Goal: Task Accomplishment & Management: Use online tool/utility

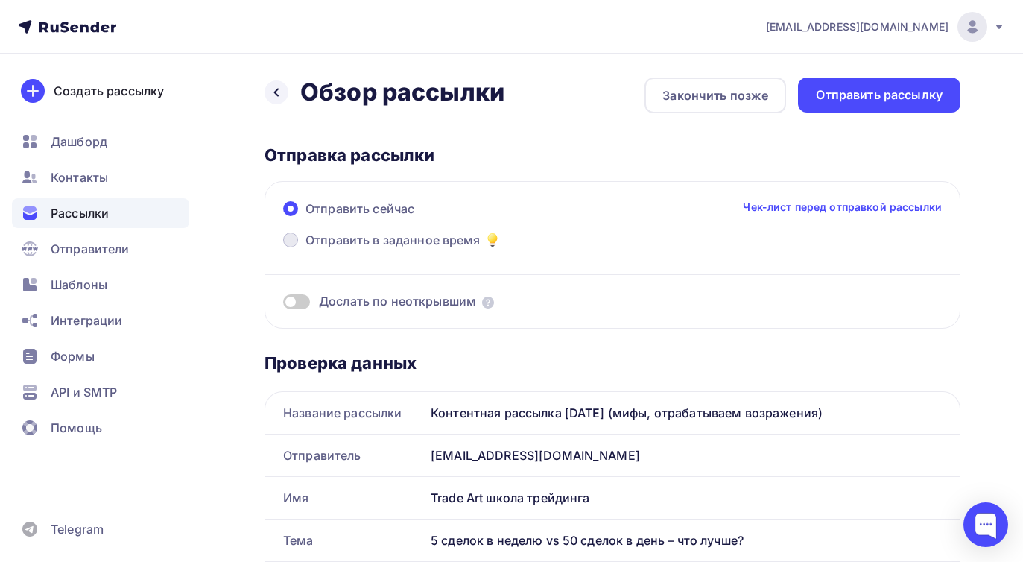
click at [368, 235] on span "Отправить в заданное время" at bounding box center [393, 240] width 175 height 18
click at [306, 249] on input "Отправить в заданное время" at bounding box center [306, 249] width 0 height 0
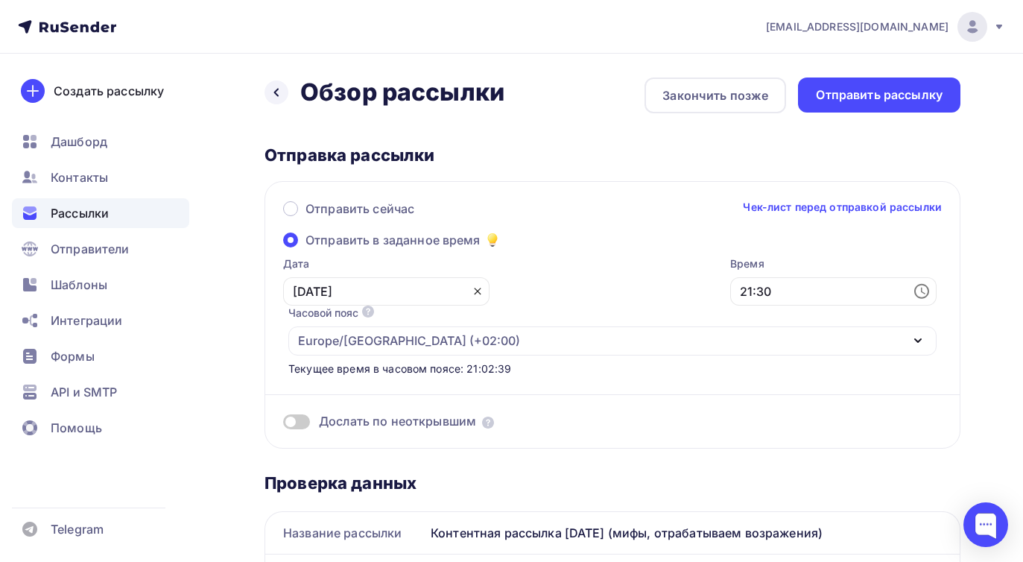
click at [472, 297] on icon at bounding box center [478, 291] width 12 height 12
click at [467, 288] on icon at bounding box center [474, 290] width 14 height 15
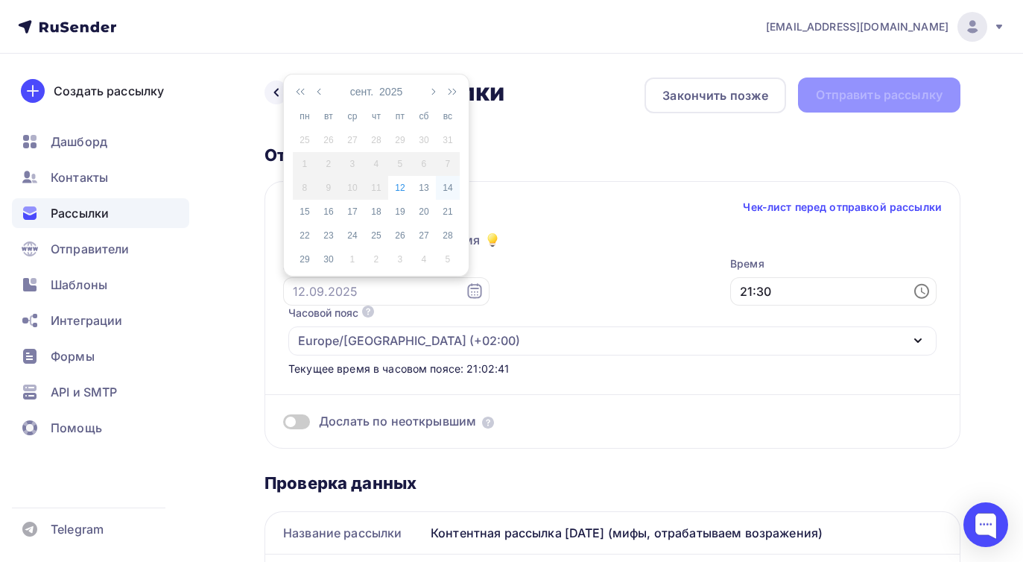
click at [452, 185] on div "14" at bounding box center [448, 187] width 24 height 13
type input "[DATE]"
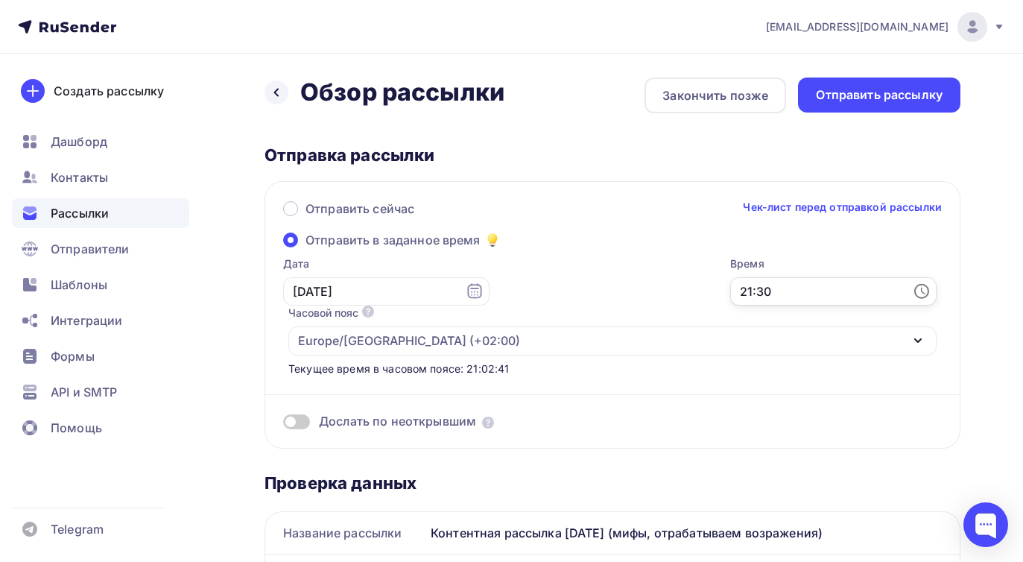
click at [730, 290] on input "21:30" at bounding box center [833, 291] width 206 height 28
drag, startPoint x: 510, startPoint y: 292, endPoint x: 467, endPoint y: 291, distance: 43.3
click at [730, 291] on input "21:30" at bounding box center [833, 291] width 206 height 28
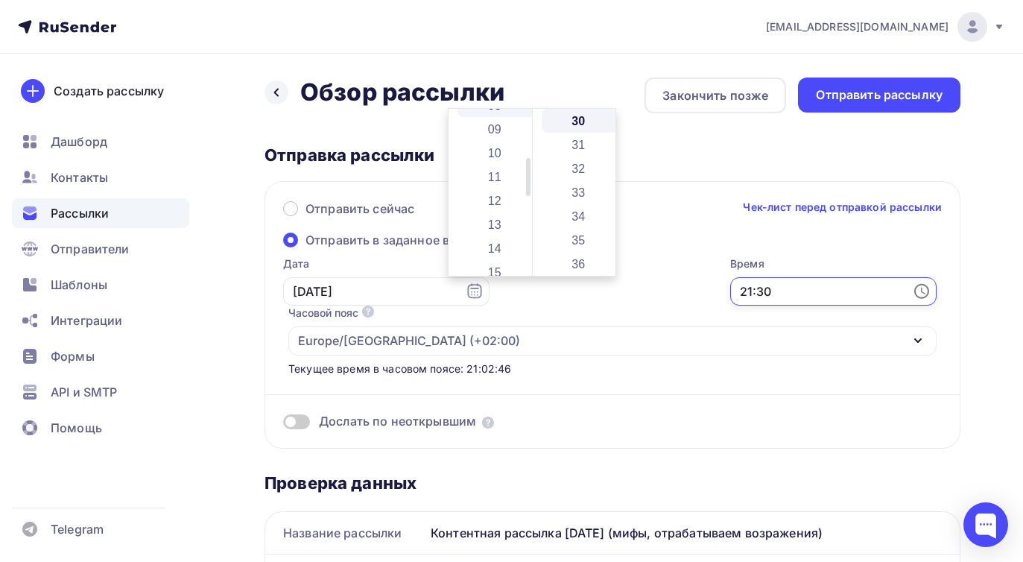
scroll to position [209, 0]
click at [493, 154] on li "10" at bounding box center [496, 151] width 77 height 24
click at [579, 127] on li "00" at bounding box center [580, 121] width 77 height 24
type input "10:00"
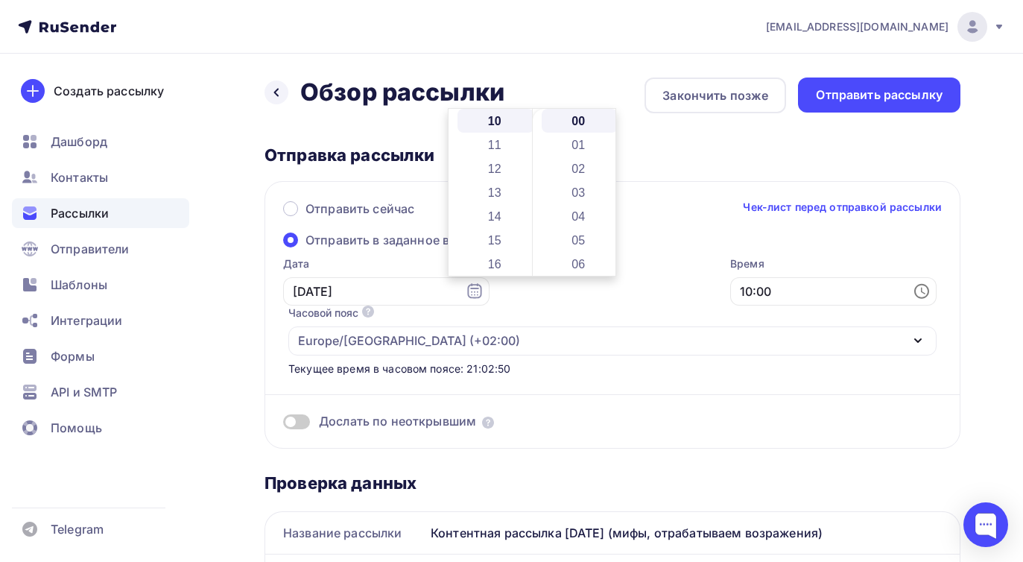
click at [585, 82] on div "Назад Обзор рассылки Обзор рассылки Закончить позже Отправить рассылку" at bounding box center [613, 96] width 696 height 36
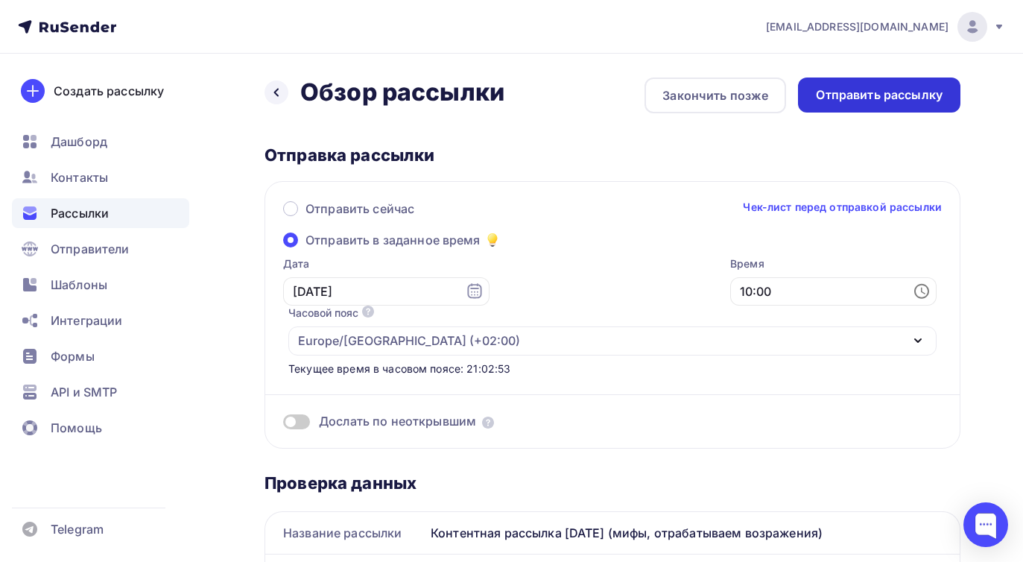
click at [844, 103] on div "Отправить рассылку" at bounding box center [879, 94] width 127 height 17
